Goal: Information Seeking & Learning: Learn about a topic

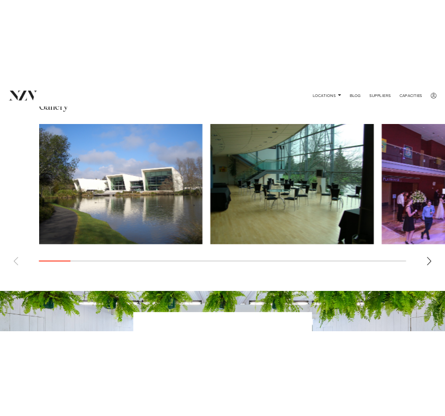
scroll to position [772, 0]
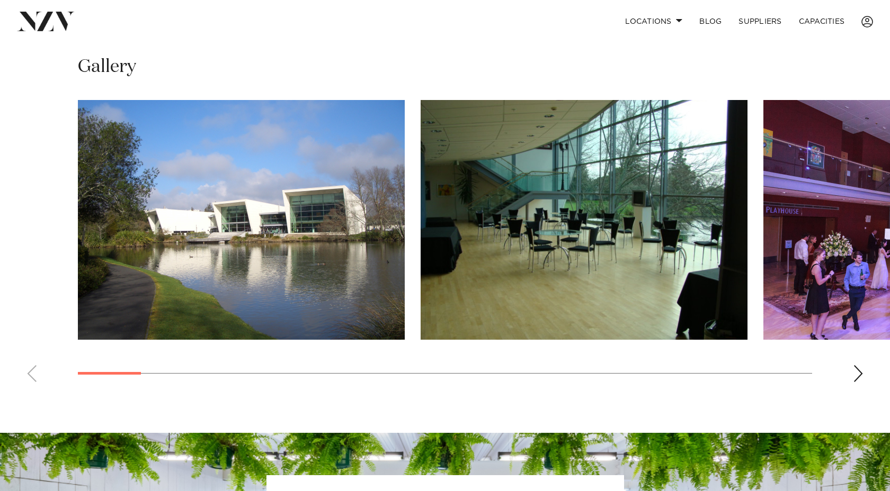
click at [847, 368] on swiper-container at bounding box center [445, 245] width 890 height 291
click at [871, 371] on swiper-container at bounding box center [445, 245] width 890 height 291
click at [857, 376] on div "Next slide" at bounding box center [858, 373] width 11 height 17
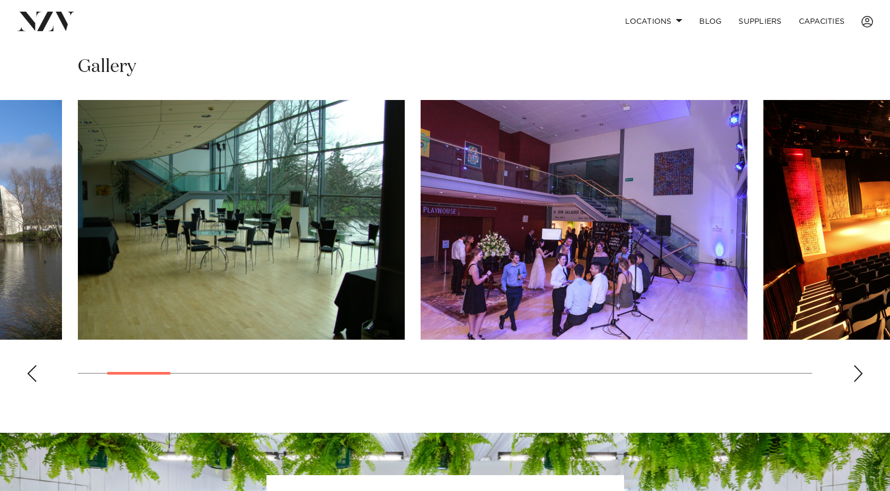
click at [857, 376] on div "Next slide" at bounding box center [858, 373] width 11 height 17
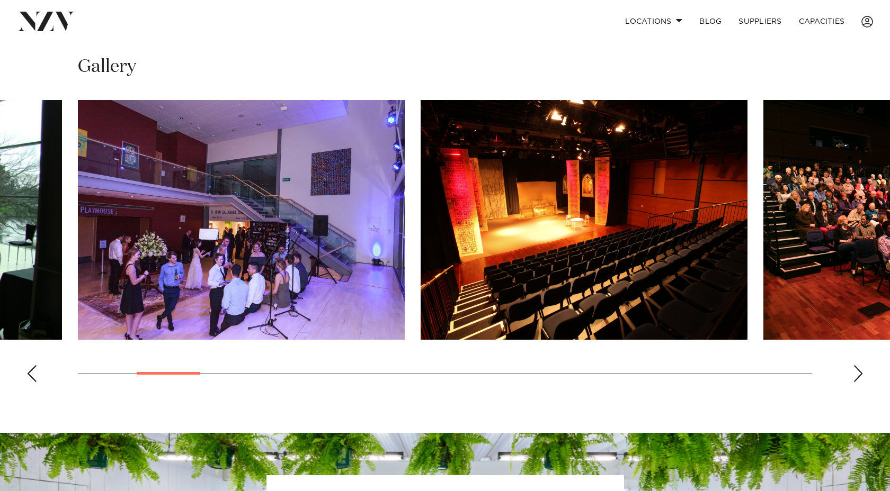
click at [857, 376] on div "Next slide" at bounding box center [858, 373] width 11 height 17
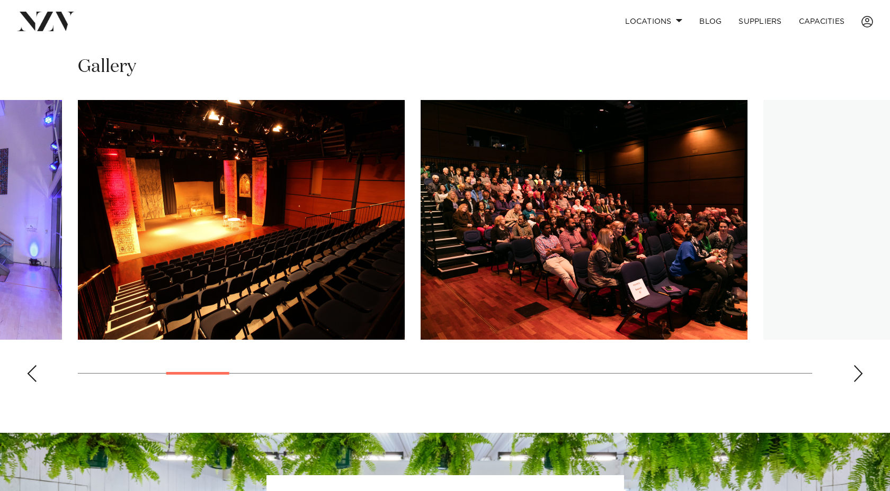
click at [857, 376] on div "Next slide" at bounding box center [858, 373] width 11 height 17
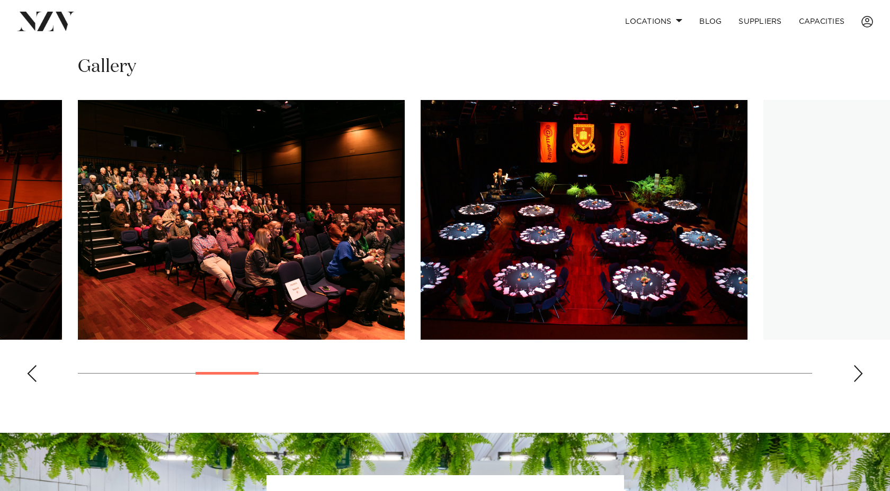
click at [857, 376] on div "Next slide" at bounding box center [858, 373] width 11 height 17
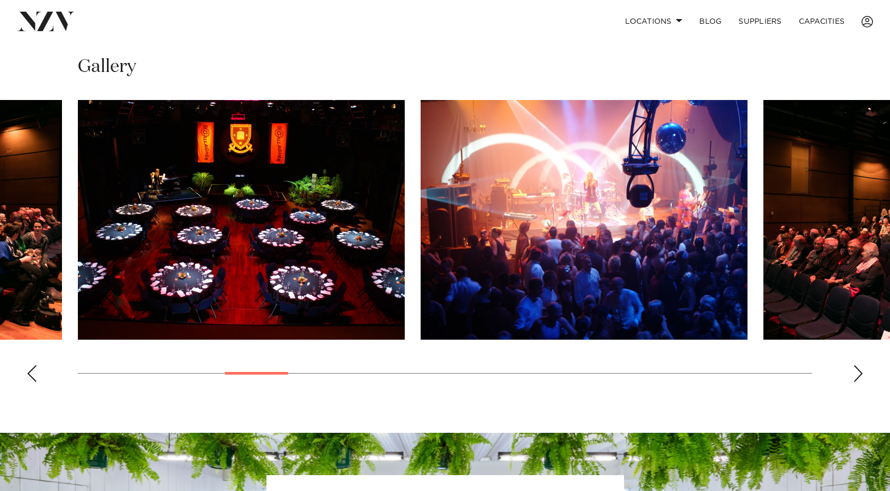
click at [857, 376] on div "Next slide" at bounding box center [858, 373] width 11 height 17
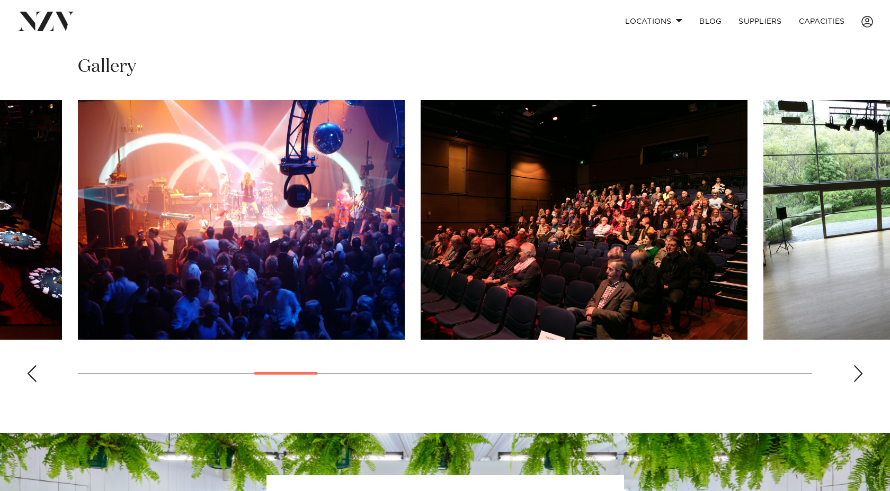
click at [857, 376] on div "Next slide" at bounding box center [858, 373] width 11 height 17
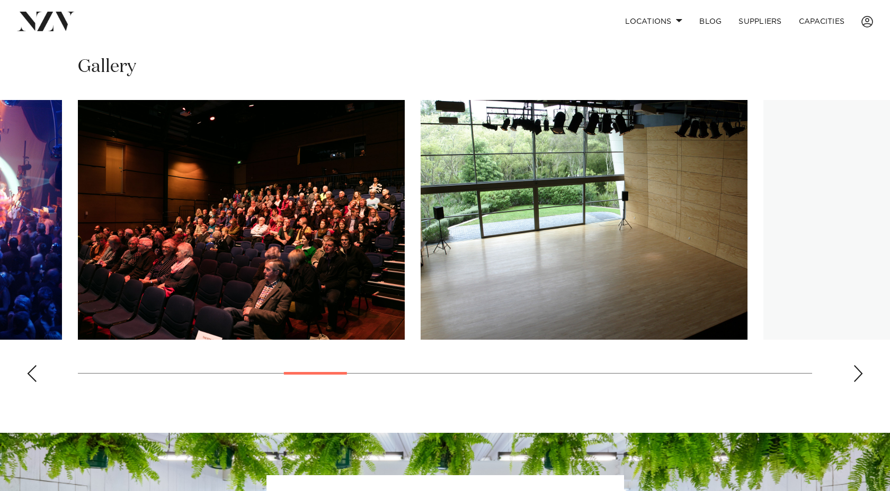
click at [857, 376] on div "Next slide" at bounding box center [858, 373] width 11 height 17
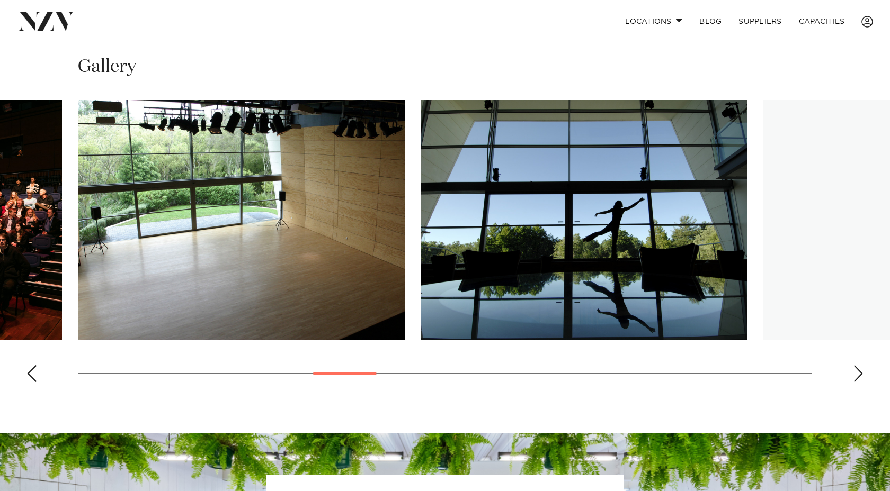
click at [857, 376] on div "Next slide" at bounding box center [858, 373] width 11 height 17
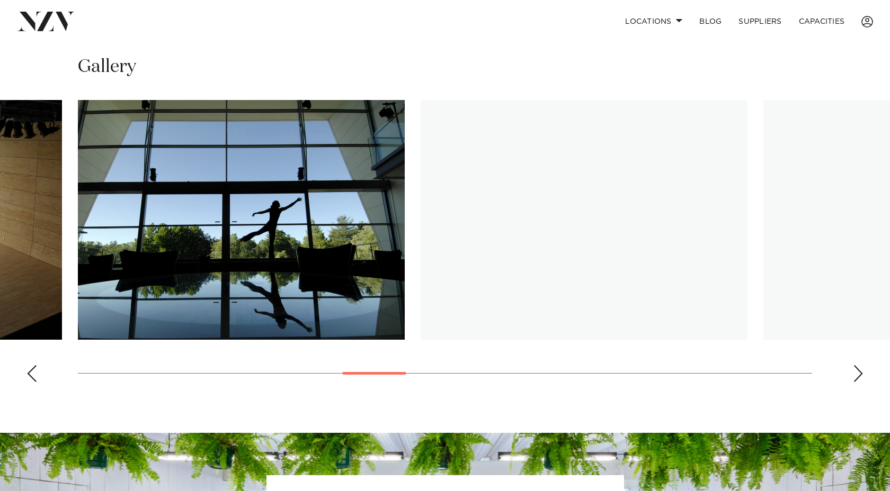
click at [857, 376] on div "Next slide" at bounding box center [858, 373] width 11 height 17
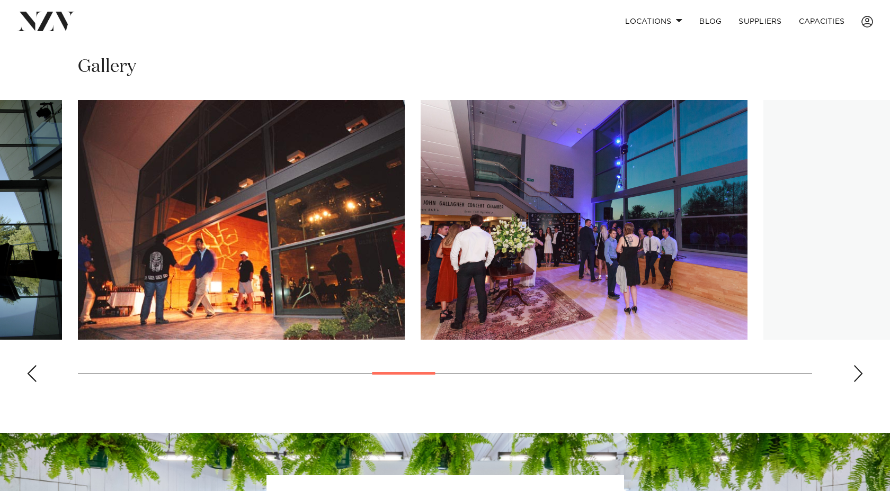
click at [857, 376] on div "Next slide" at bounding box center [858, 373] width 11 height 17
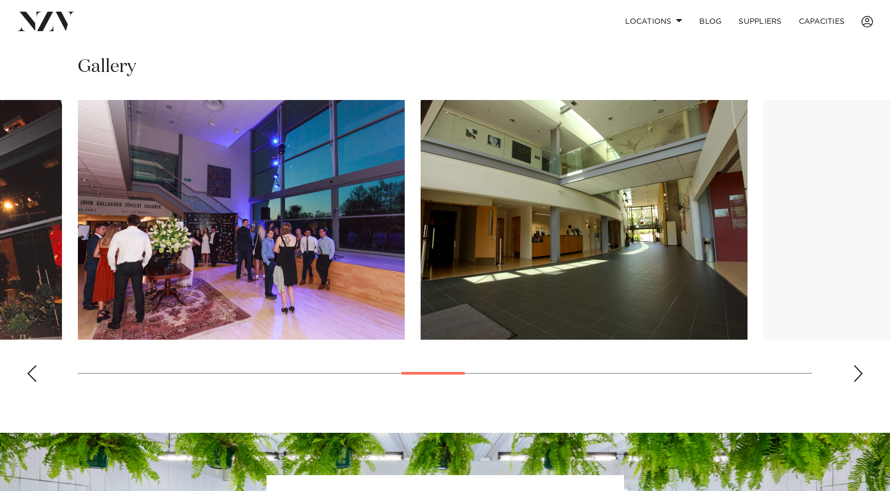
click at [857, 376] on div "Next slide" at bounding box center [858, 373] width 11 height 17
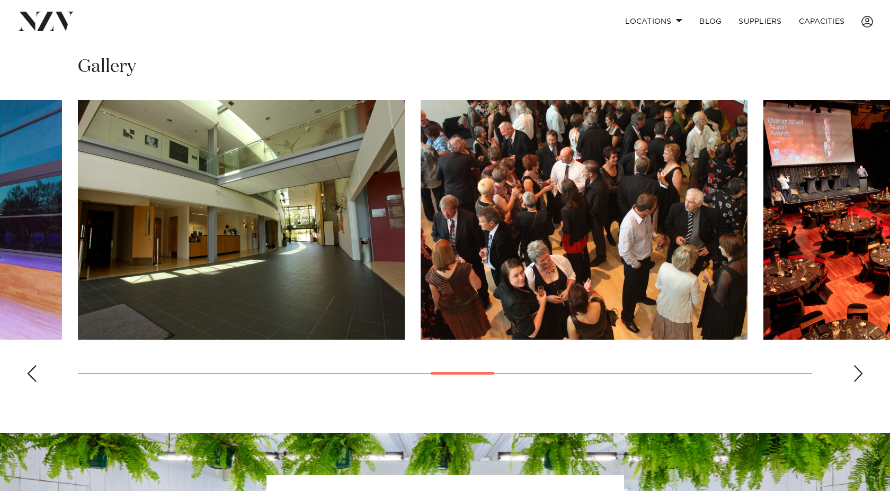
click at [857, 376] on div "Next slide" at bounding box center [858, 373] width 11 height 17
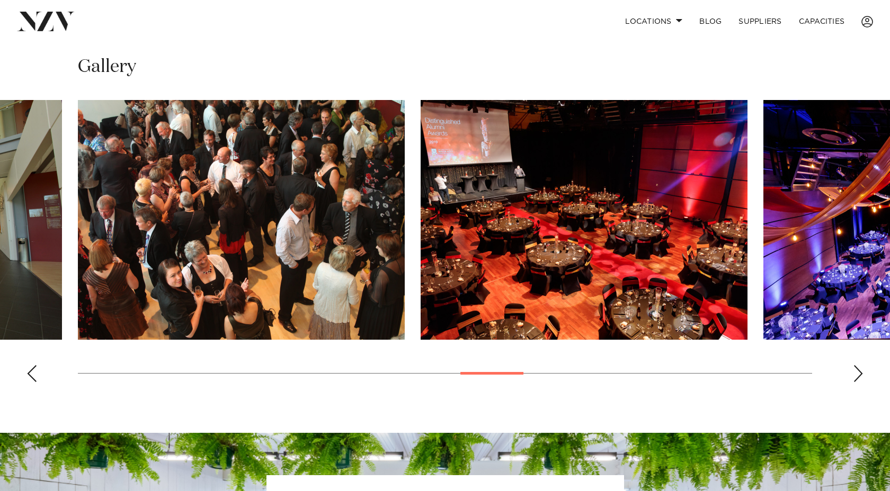
click at [857, 376] on div "Next slide" at bounding box center [858, 373] width 11 height 17
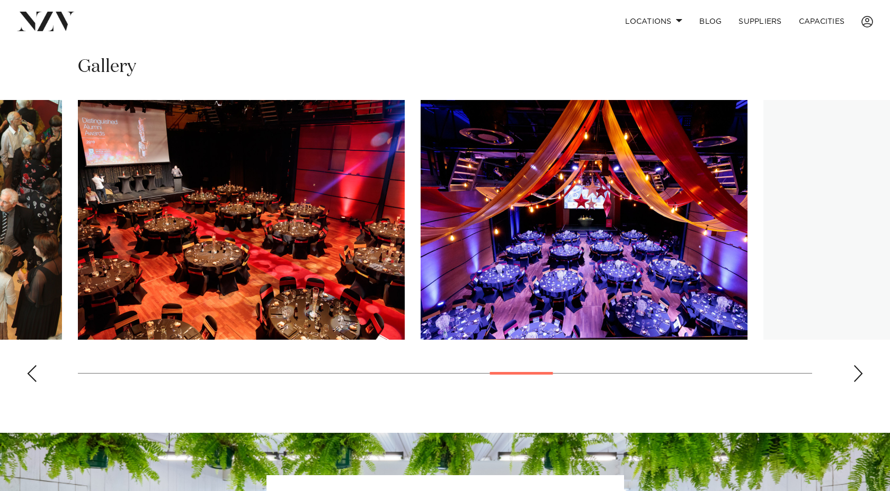
click at [857, 376] on div "Next slide" at bounding box center [858, 373] width 11 height 17
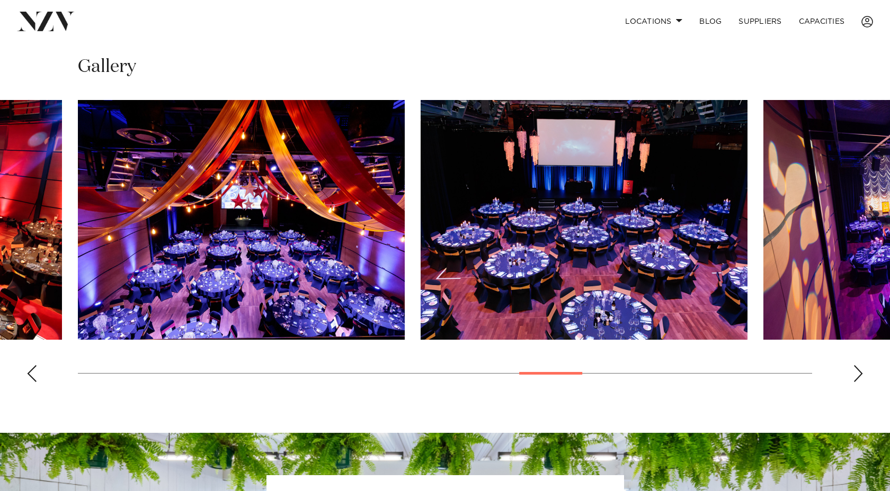
click at [857, 376] on div "Next slide" at bounding box center [858, 373] width 11 height 17
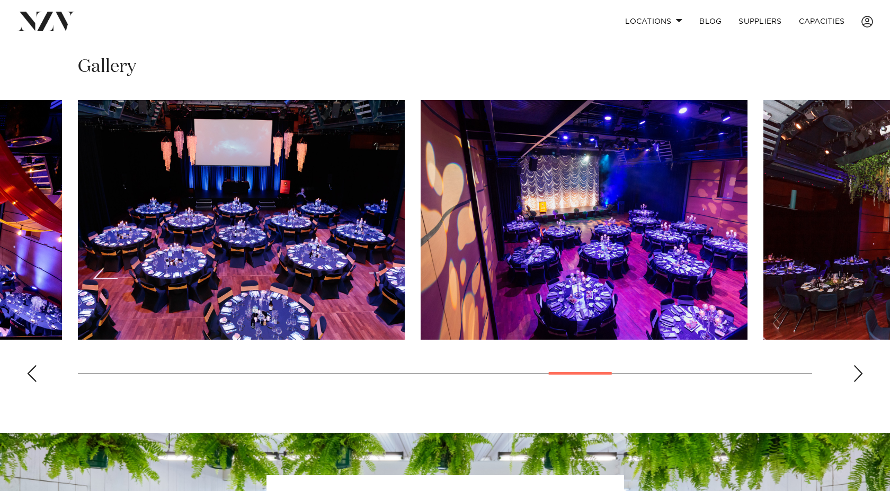
click at [857, 376] on div "Next slide" at bounding box center [858, 373] width 11 height 17
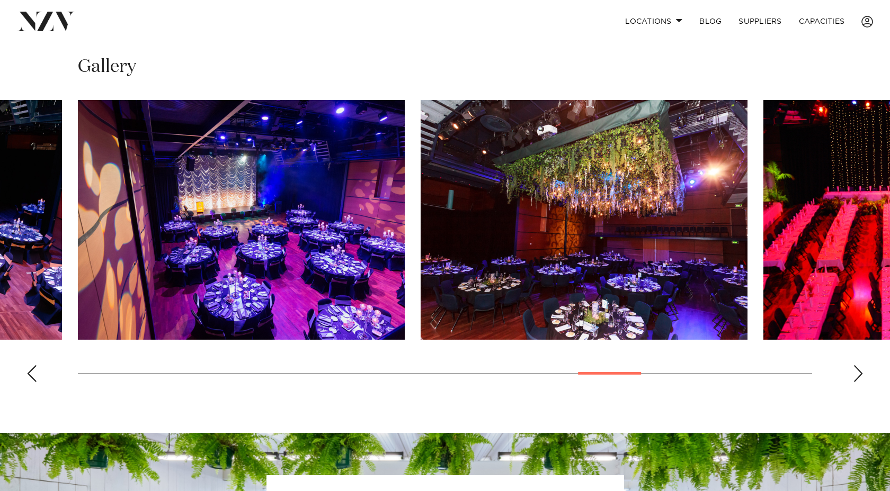
click at [861, 375] on div "Next slide" at bounding box center [858, 373] width 11 height 17
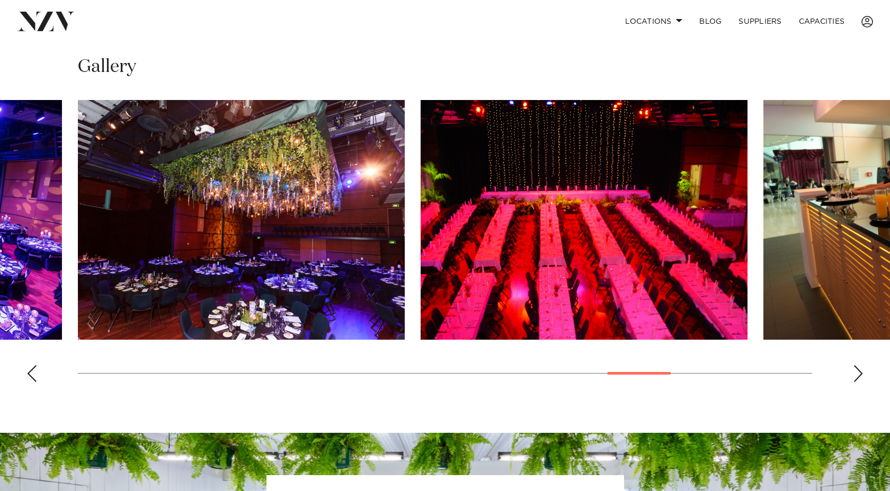
click at [861, 375] on div "Next slide" at bounding box center [858, 373] width 11 height 17
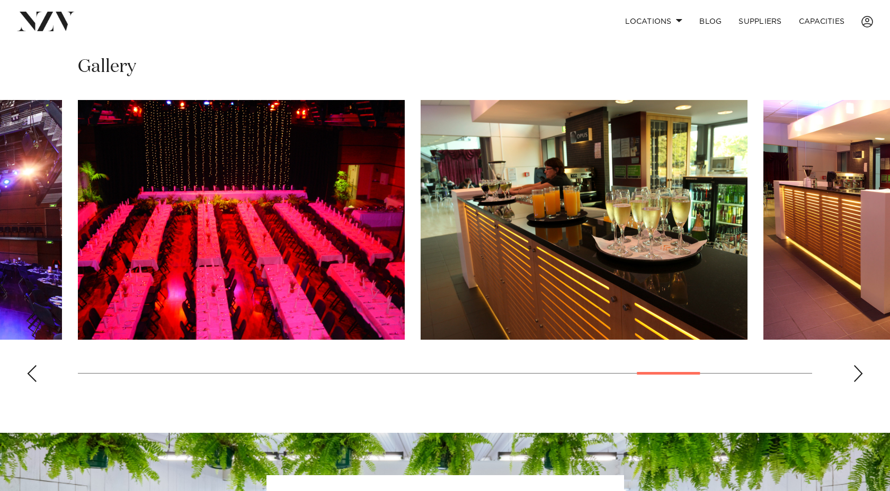
click at [27, 378] on div "Previous slide" at bounding box center [31, 373] width 11 height 17
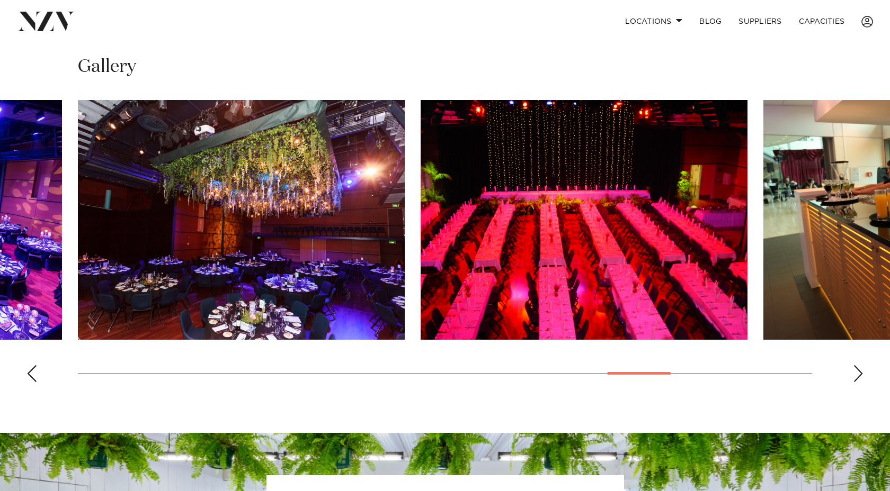
click at [34, 373] on div "Previous slide" at bounding box center [31, 373] width 11 height 17
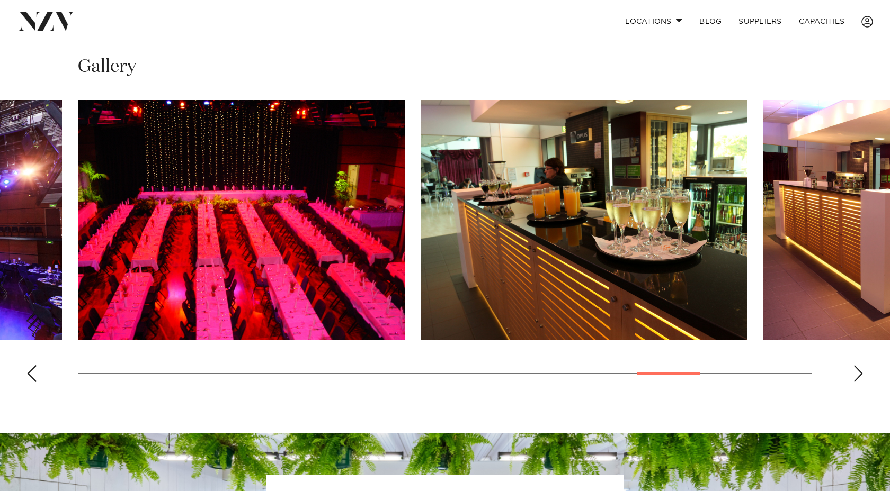
click at [35, 372] on div "Previous slide" at bounding box center [31, 373] width 11 height 17
